Goal: Task Accomplishment & Management: Use online tool/utility

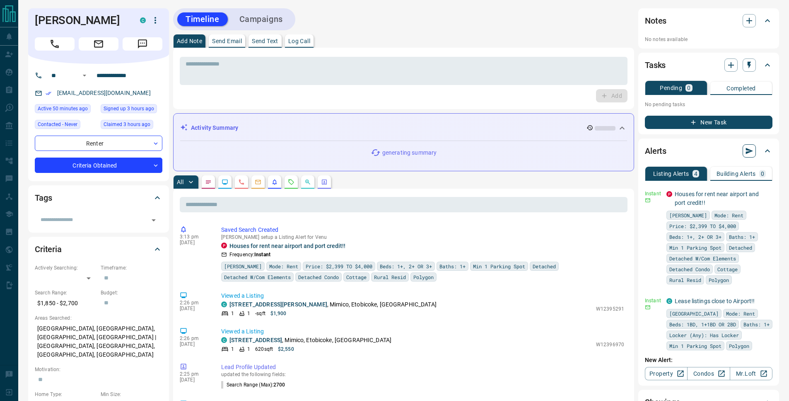
click at [751, 152] on icon "button" at bounding box center [749, 151] width 8 height 8
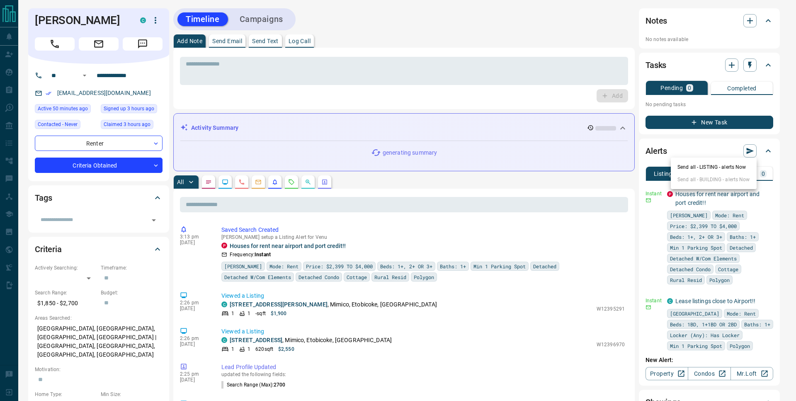
click at [724, 169] on li "Send all - LISTING - alerts Now" at bounding box center [713, 167] width 86 height 12
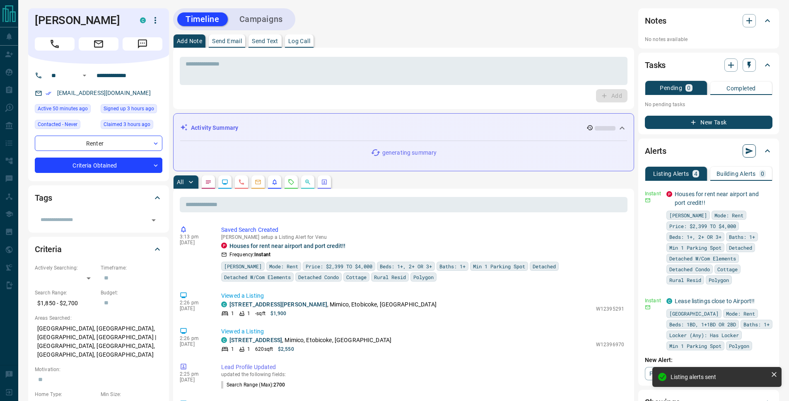
click at [748, 149] on icon "button" at bounding box center [749, 151] width 7 height 6
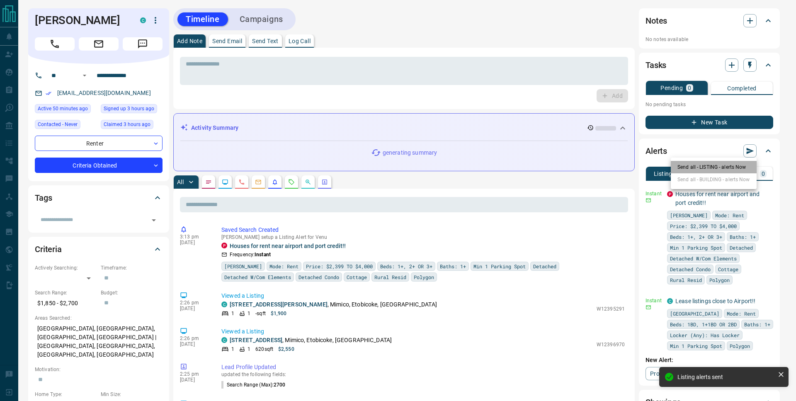
click at [734, 172] on li "Send all - LISTING - alerts Now" at bounding box center [713, 167] width 86 height 12
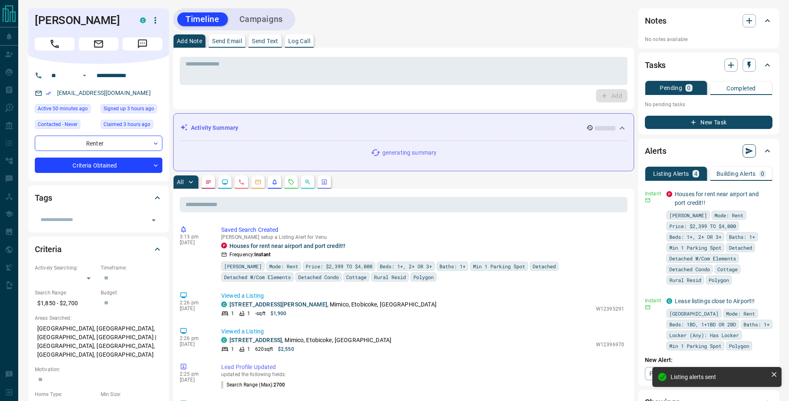
click at [753, 152] on icon "button" at bounding box center [749, 151] width 8 height 8
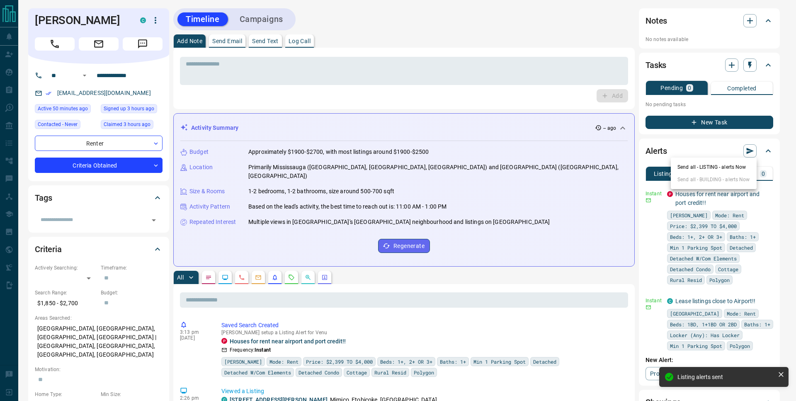
click at [730, 168] on li "Send all - LISTING - alerts Now" at bounding box center [713, 167] width 86 height 12
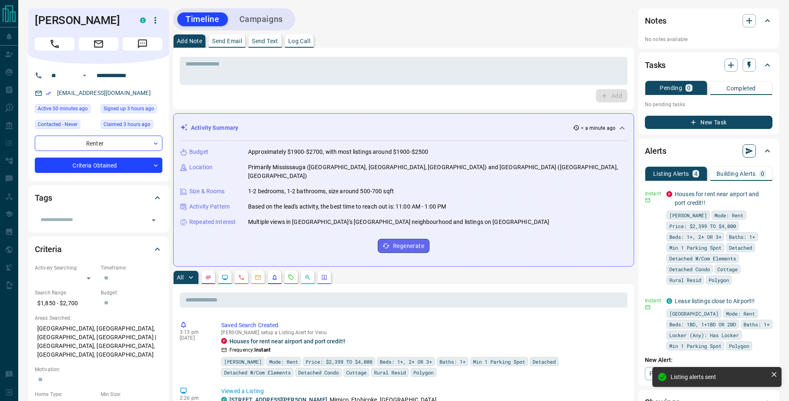
click at [751, 152] on icon "button" at bounding box center [749, 151] width 7 height 6
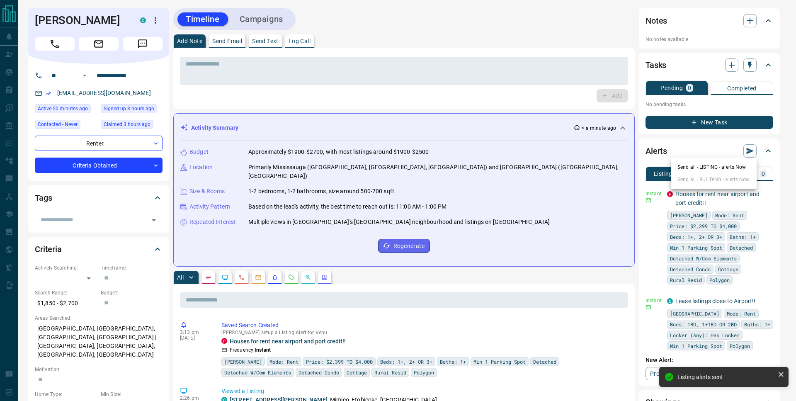
click at [732, 168] on li "Send all - LISTING - alerts Now" at bounding box center [713, 167] width 86 height 12
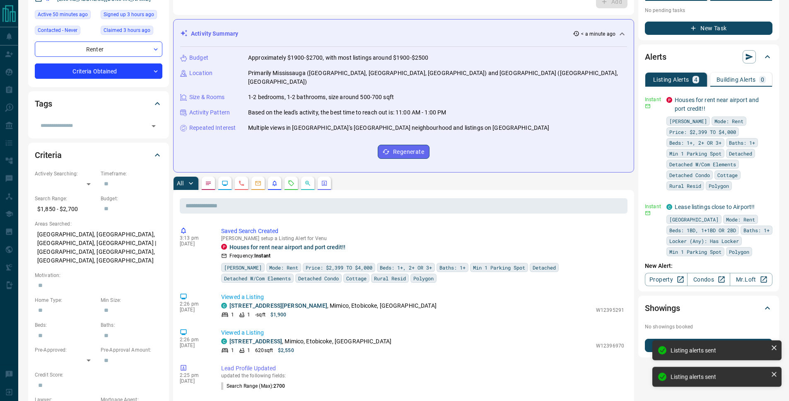
scroll to position [139, 0]
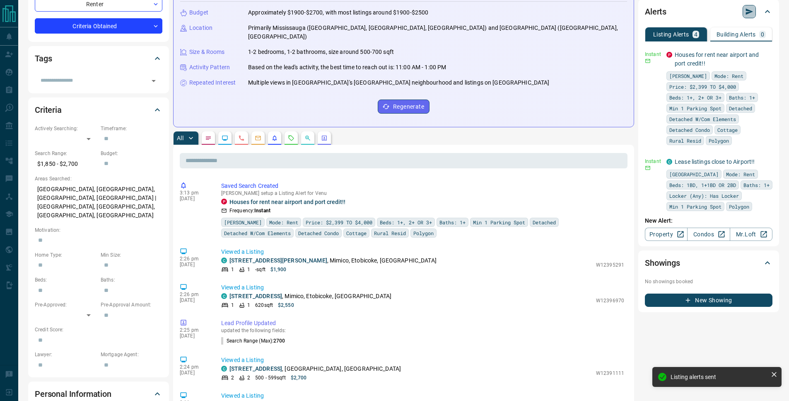
click at [747, 15] on icon "button" at bounding box center [749, 11] width 8 height 8
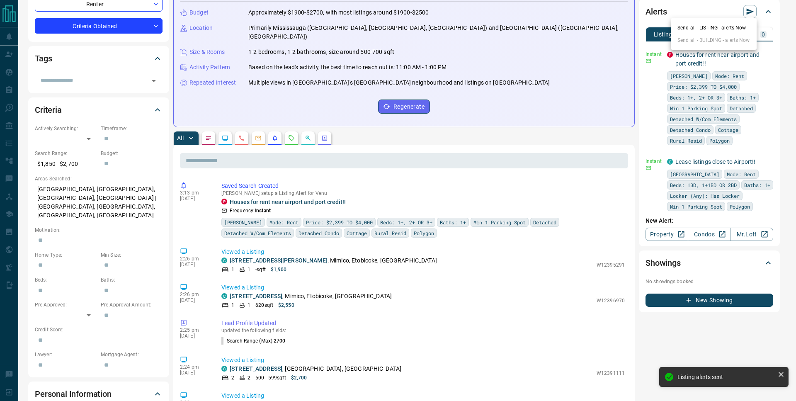
click at [734, 34] on ul "Send all - LISTING - alerts Now Send all - BUILDING - alerts Now" at bounding box center [713, 33] width 86 height 31
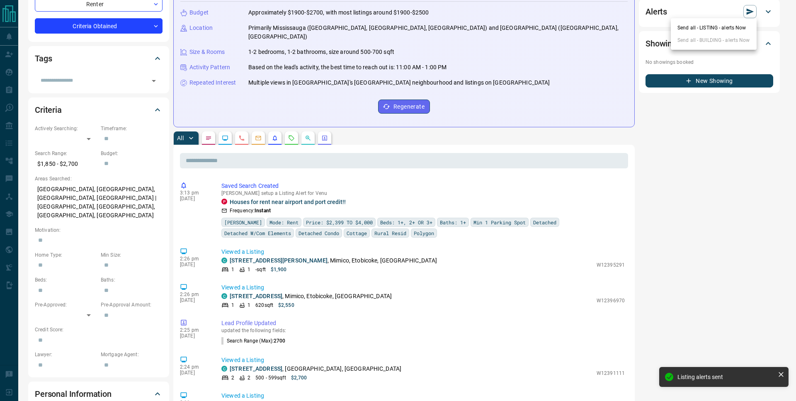
click at [735, 32] on li "Send all - LISTING - alerts Now" at bounding box center [713, 28] width 86 height 12
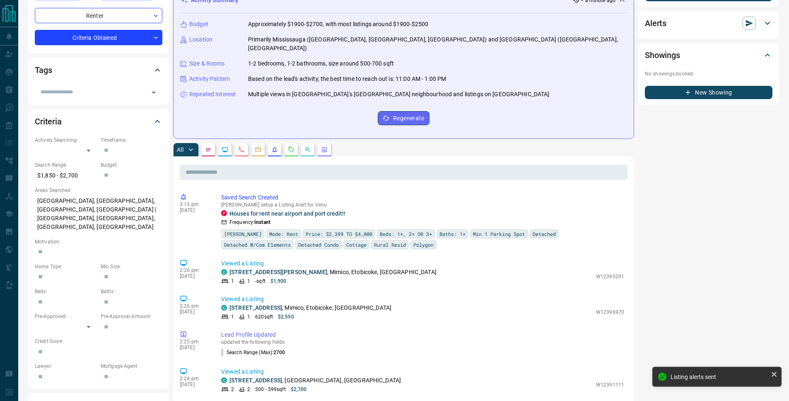
scroll to position [60, 0]
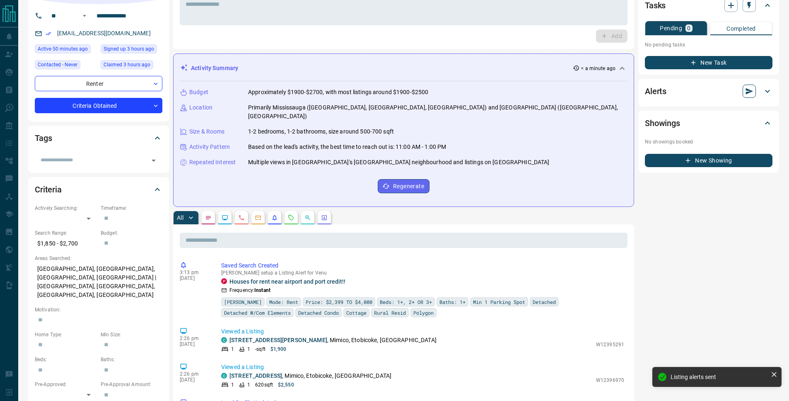
click at [751, 90] on icon "button" at bounding box center [749, 91] width 7 height 6
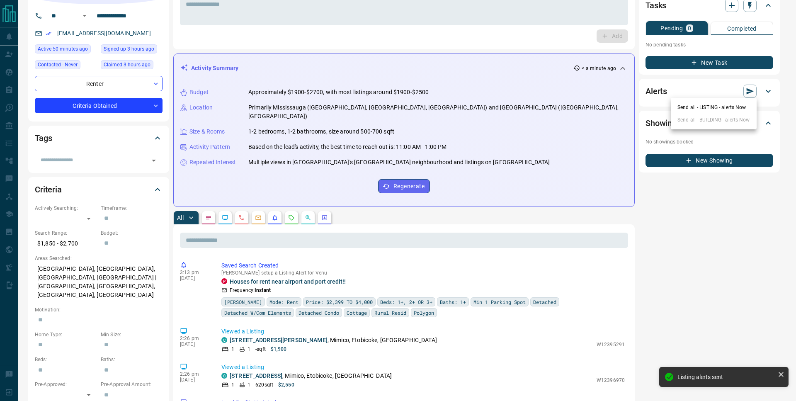
click at [733, 106] on li "Send all - LISTING - alerts Now" at bounding box center [713, 107] width 86 height 12
